Goal: Navigation & Orientation: Understand site structure

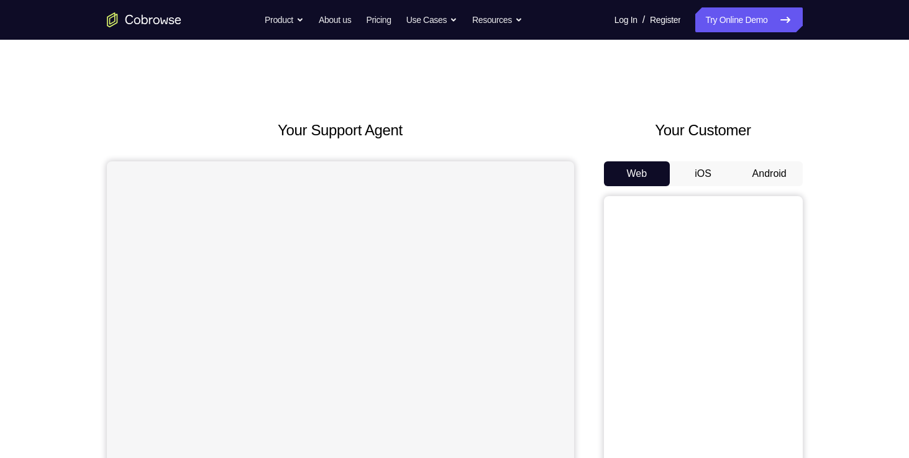
click at [742, 186] on div "Web iOS Android" at bounding box center [703, 370] width 199 height 417
click at [722, 182] on button "iOS" at bounding box center [703, 174] width 66 height 25
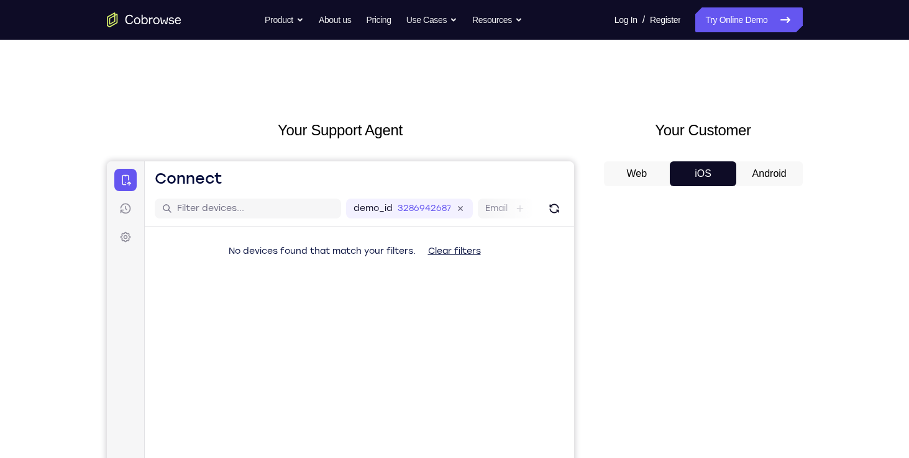
click at [777, 176] on button "Android" at bounding box center [769, 174] width 66 height 25
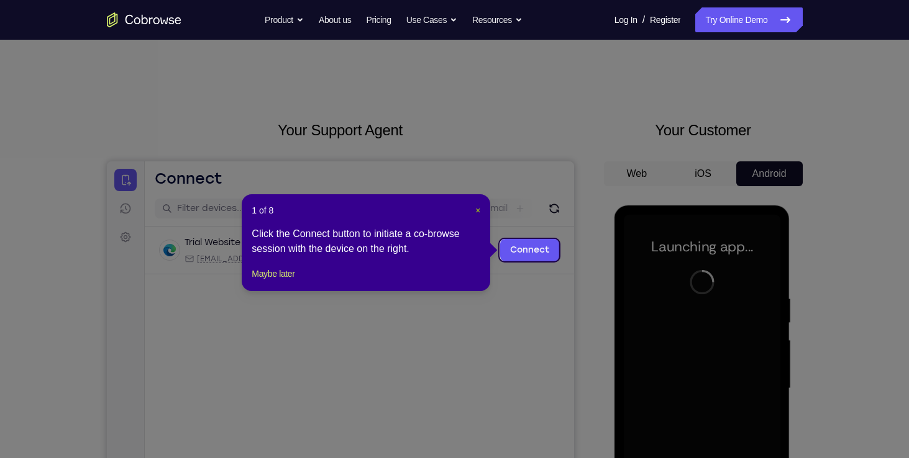
click at [477, 212] on span "×" at bounding box center [477, 211] width 5 height 10
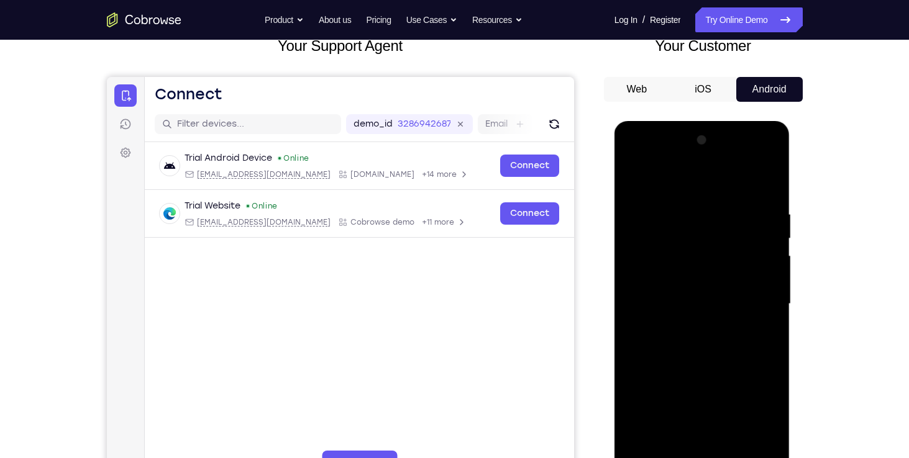
scroll to position [214, 0]
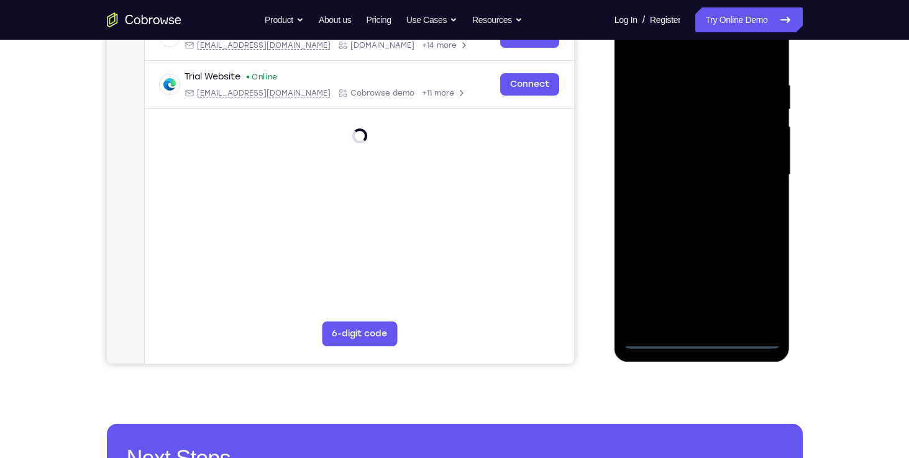
click at [699, 344] on div at bounding box center [702, 175] width 157 height 348
click at [748, 292] on div at bounding box center [702, 175] width 157 height 348
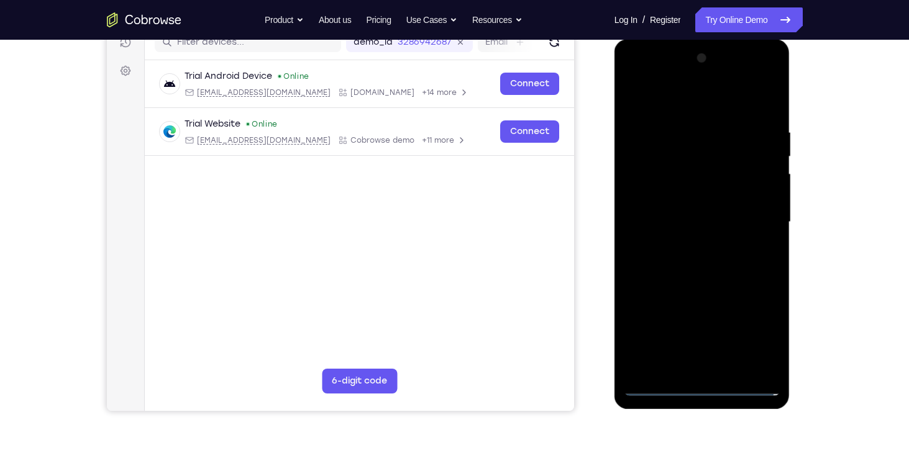
click at [635, 76] on div at bounding box center [702, 222] width 157 height 348
click at [750, 213] on div at bounding box center [702, 222] width 157 height 348
click at [684, 247] on div at bounding box center [702, 222] width 157 height 348
click at [672, 211] on div at bounding box center [702, 222] width 157 height 348
click at [678, 194] on div at bounding box center [702, 222] width 157 height 348
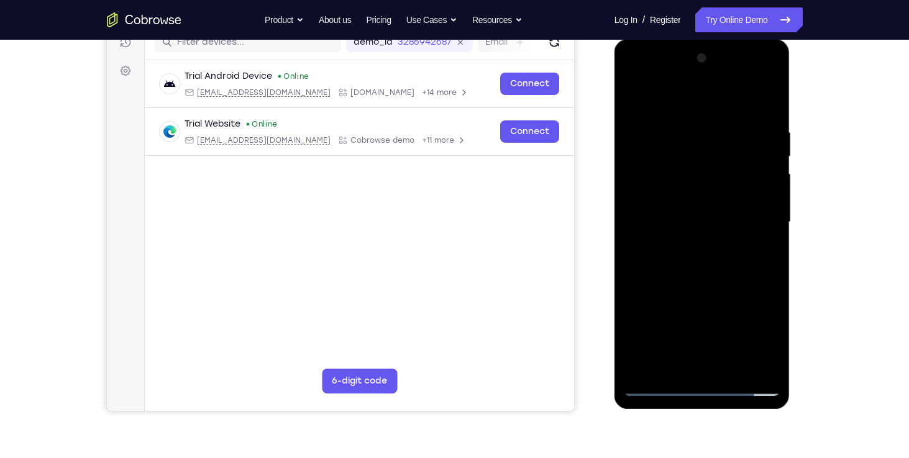
click at [680, 220] on div at bounding box center [702, 222] width 157 height 348
click at [727, 366] on div at bounding box center [702, 222] width 157 height 348
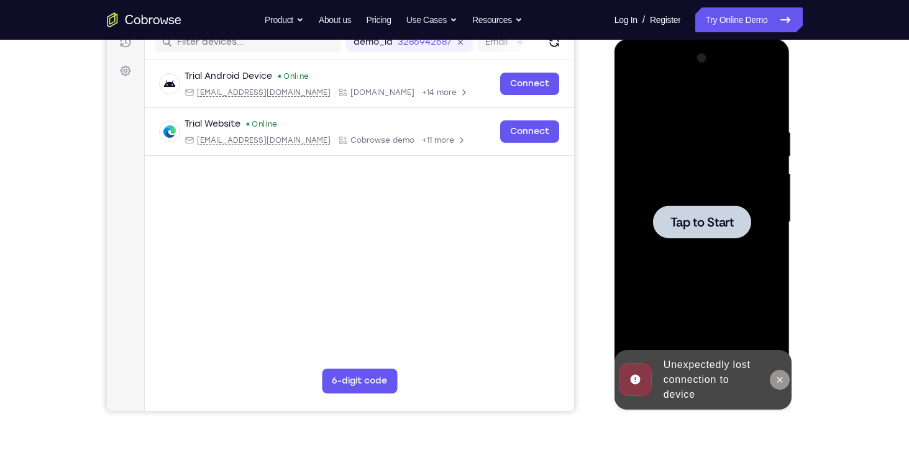
click at [775, 379] on icon at bounding box center [780, 380] width 10 height 10
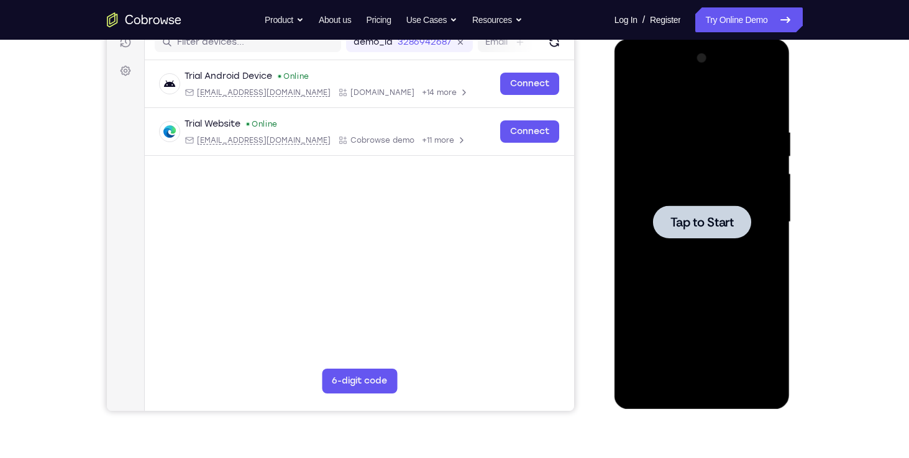
click at [696, 255] on div at bounding box center [702, 222] width 157 height 348
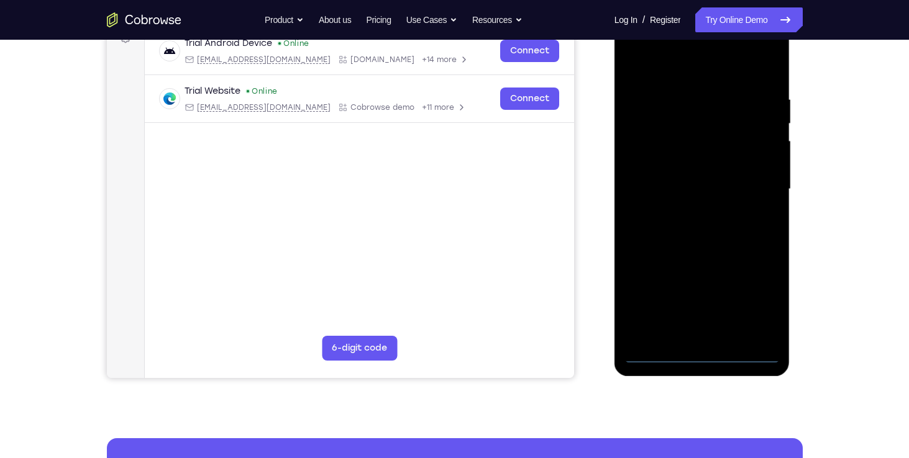
scroll to position [200, 0]
click at [697, 365] on div at bounding box center [702, 191] width 176 height 370
click at [701, 352] on div at bounding box center [702, 189] width 157 height 348
click at [709, 353] on div at bounding box center [702, 189] width 157 height 348
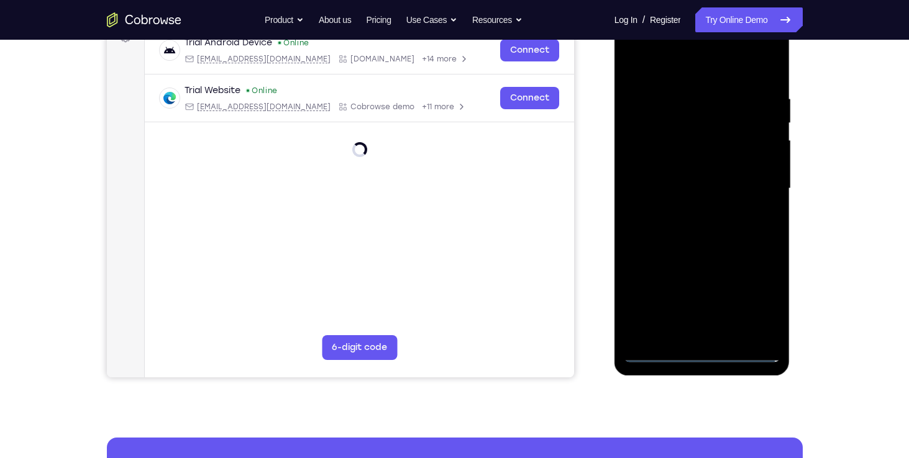
click at [760, 293] on div at bounding box center [702, 189] width 157 height 348
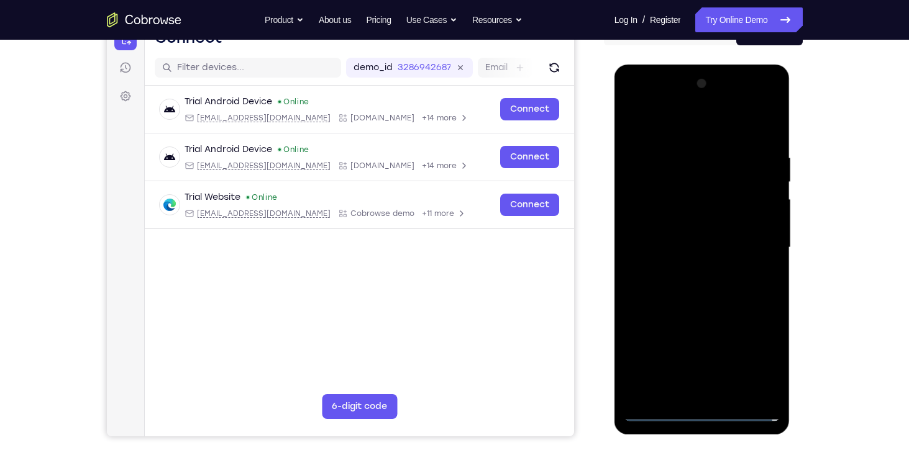
scroll to position [140, 0]
click at [633, 105] on div at bounding box center [702, 249] width 157 height 348
click at [750, 251] on div at bounding box center [702, 249] width 157 height 348
click at [682, 274] on div at bounding box center [702, 249] width 157 height 348
click at [693, 240] on div at bounding box center [702, 249] width 157 height 348
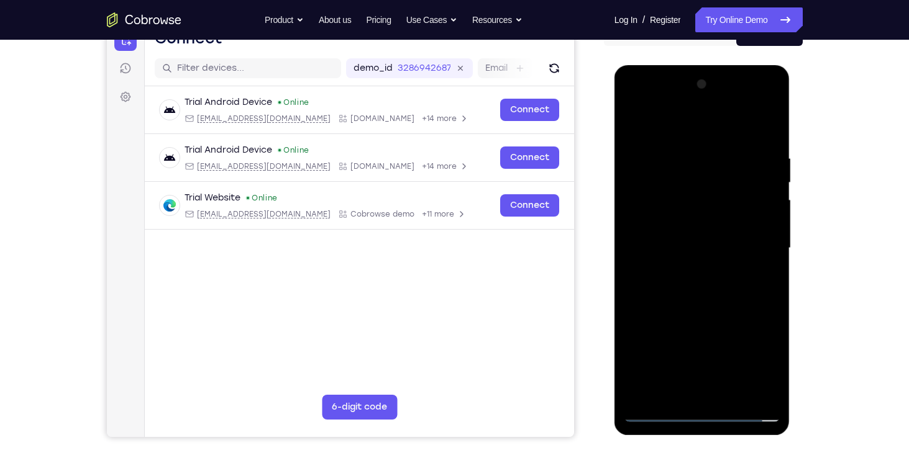
click at [683, 226] on div at bounding box center [702, 249] width 157 height 348
click at [680, 247] on div at bounding box center [702, 249] width 157 height 348
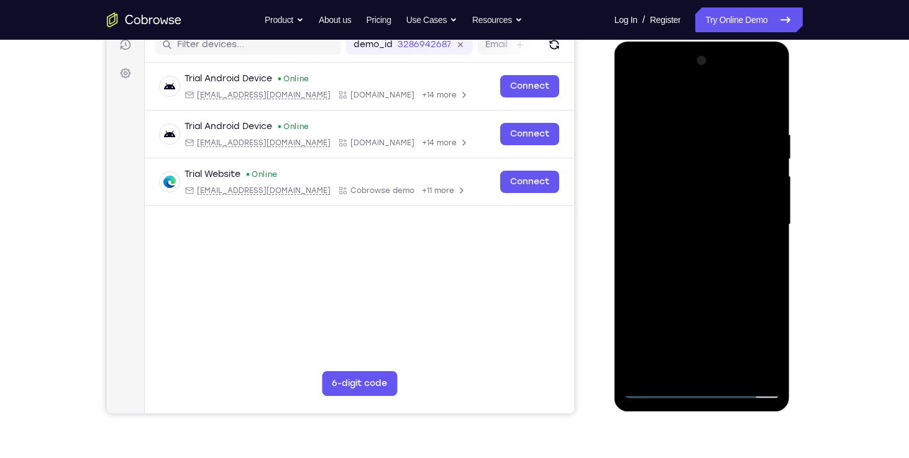
scroll to position [164, 0]
click at [733, 373] on div at bounding box center [702, 225] width 157 height 348
click at [713, 284] on div at bounding box center [702, 225] width 157 height 348
click at [733, 370] on div at bounding box center [702, 225] width 157 height 348
click at [698, 287] on div at bounding box center [702, 225] width 157 height 348
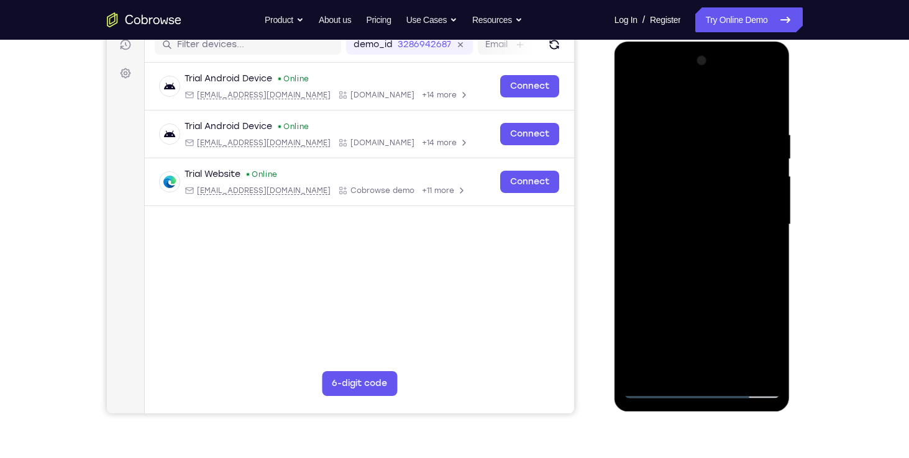
click at [684, 316] on div at bounding box center [702, 225] width 157 height 348
click at [764, 254] on div at bounding box center [702, 225] width 157 height 348
